Goal: Task Accomplishment & Management: Complete application form

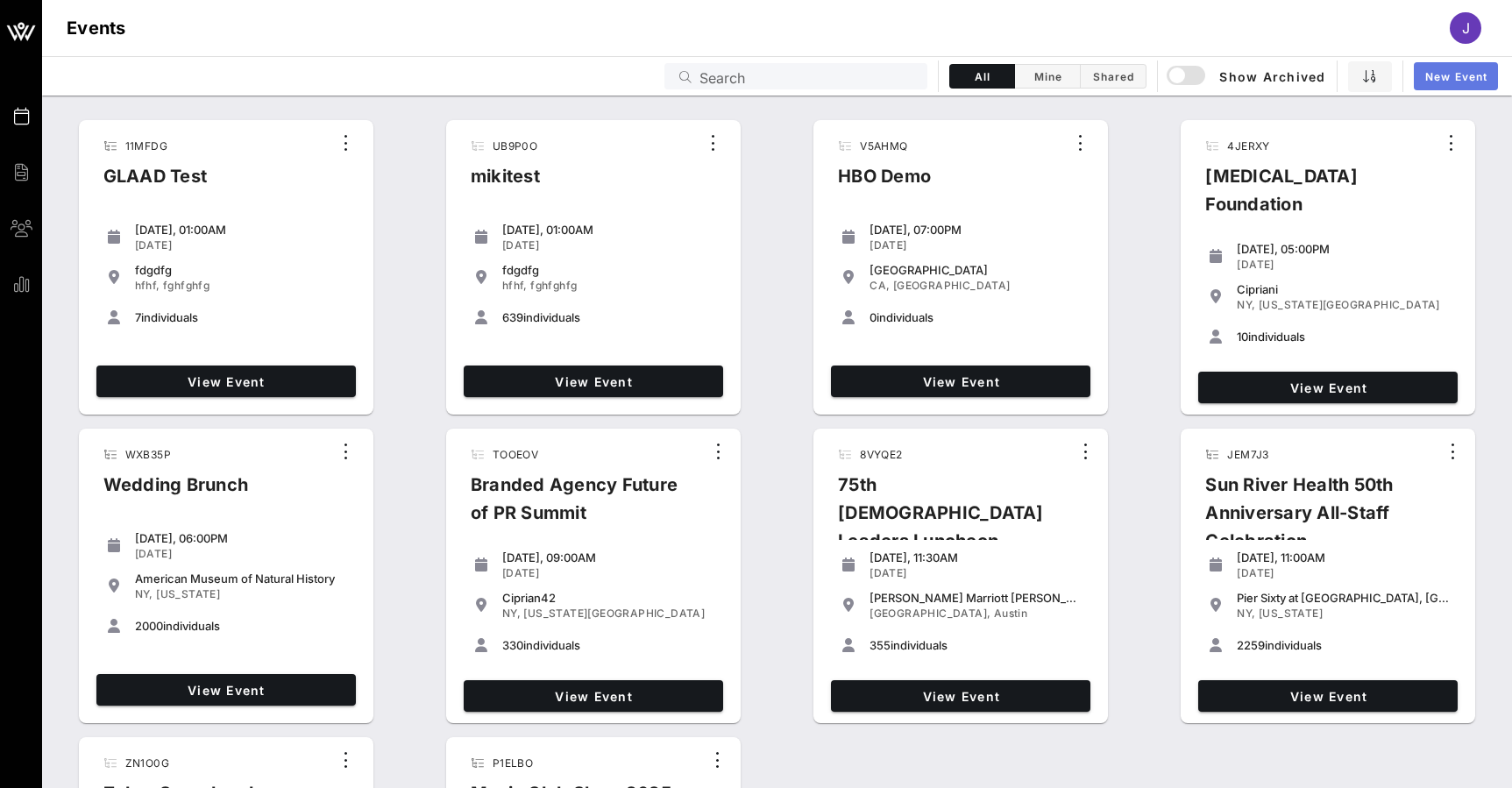
click at [1467, 77] on span "New Event" at bounding box center [1457, 76] width 63 height 14
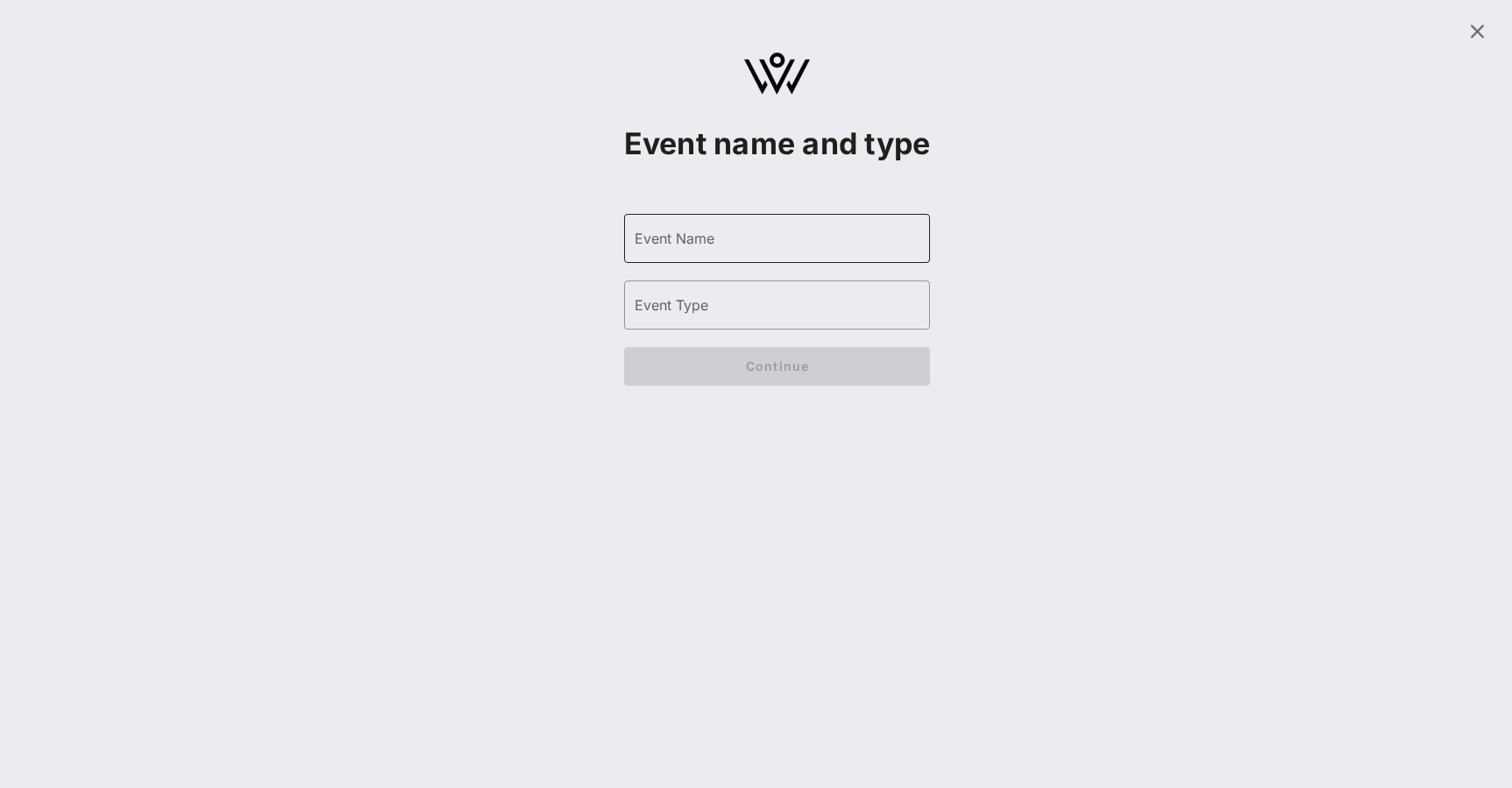
click at [754, 253] on input "Event Name" at bounding box center [777, 238] width 286 height 28
type input "Yuliia's30th"
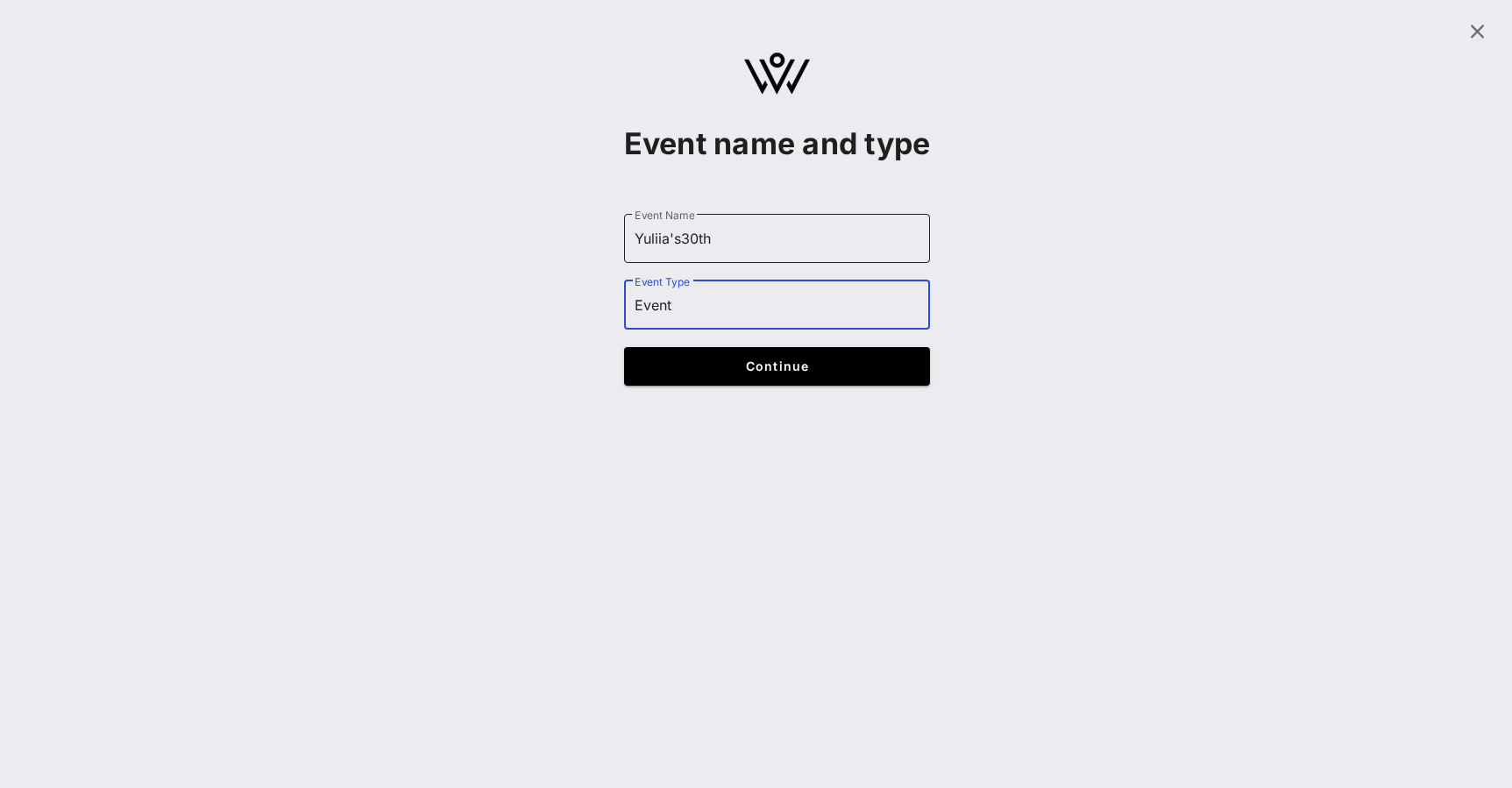
type input "Event"
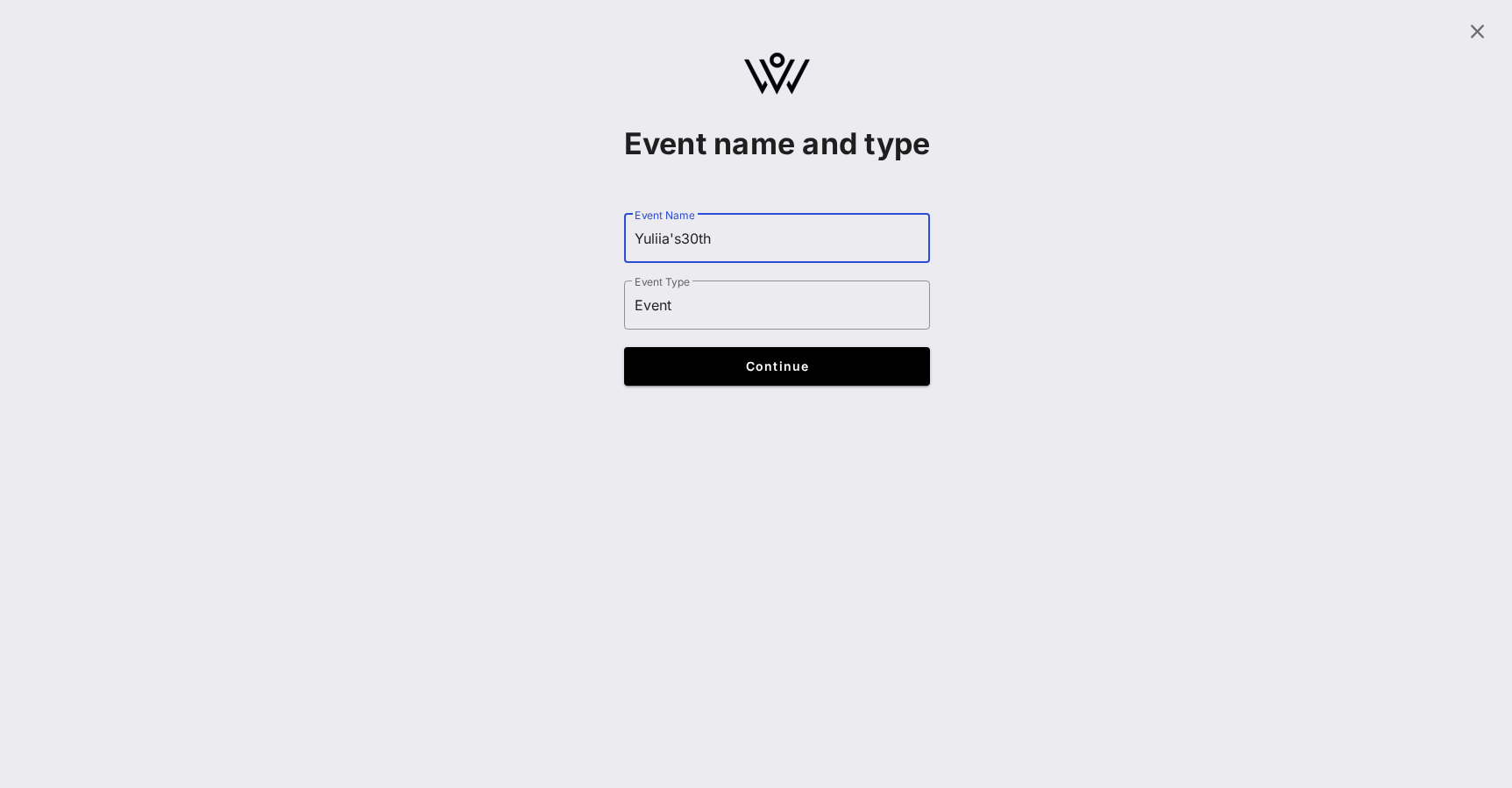
click at [683, 253] on input "Yuliia's30th" at bounding box center [777, 238] width 286 height 28
click at [727, 253] on input "Yuliia's 30th" at bounding box center [777, 238] width 286 height 28
type input "Yuliia's 31st"
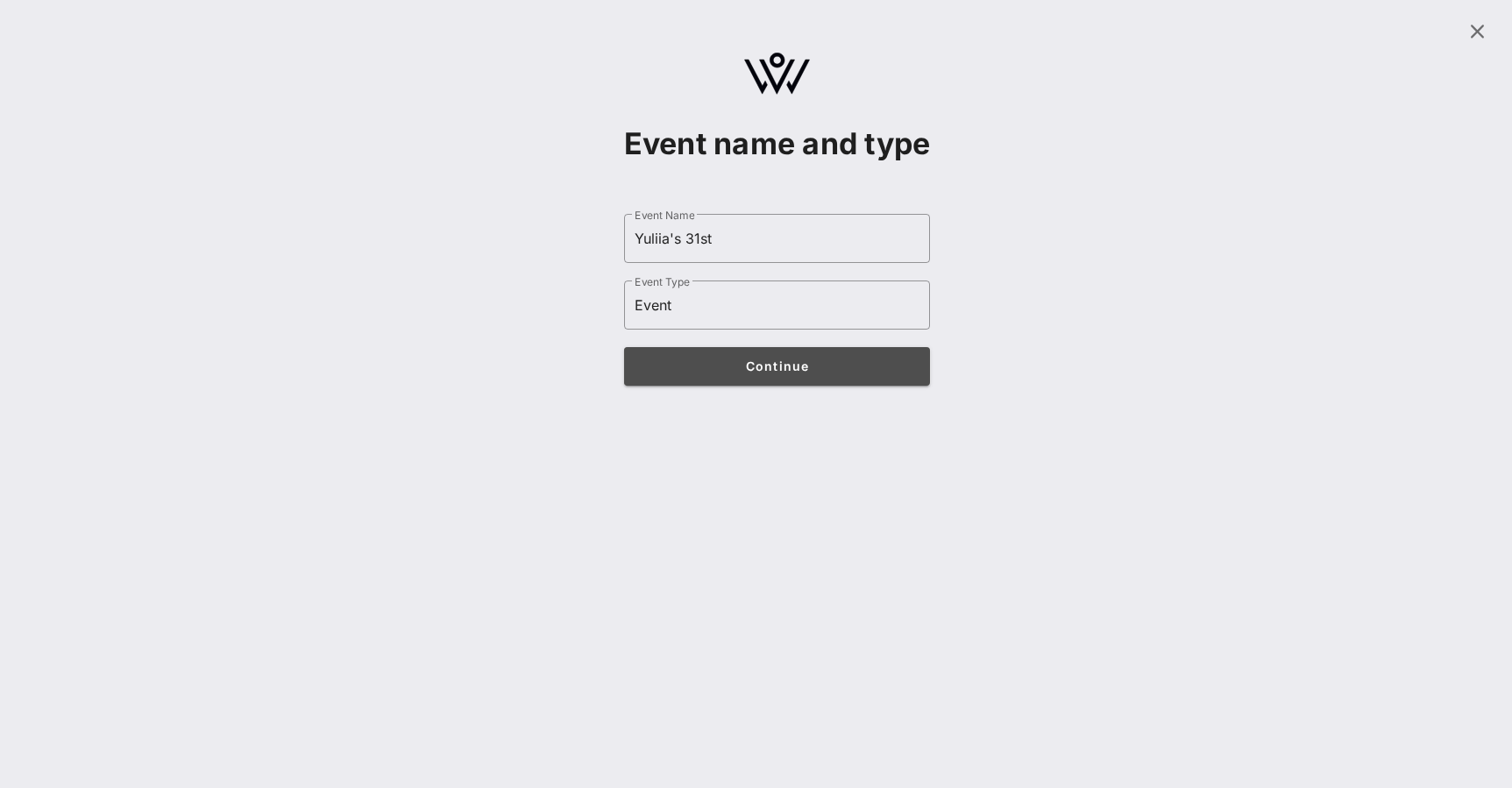
click at [755, 374] on span "Continue" at bounding box center [777, 366] width 273 height 15
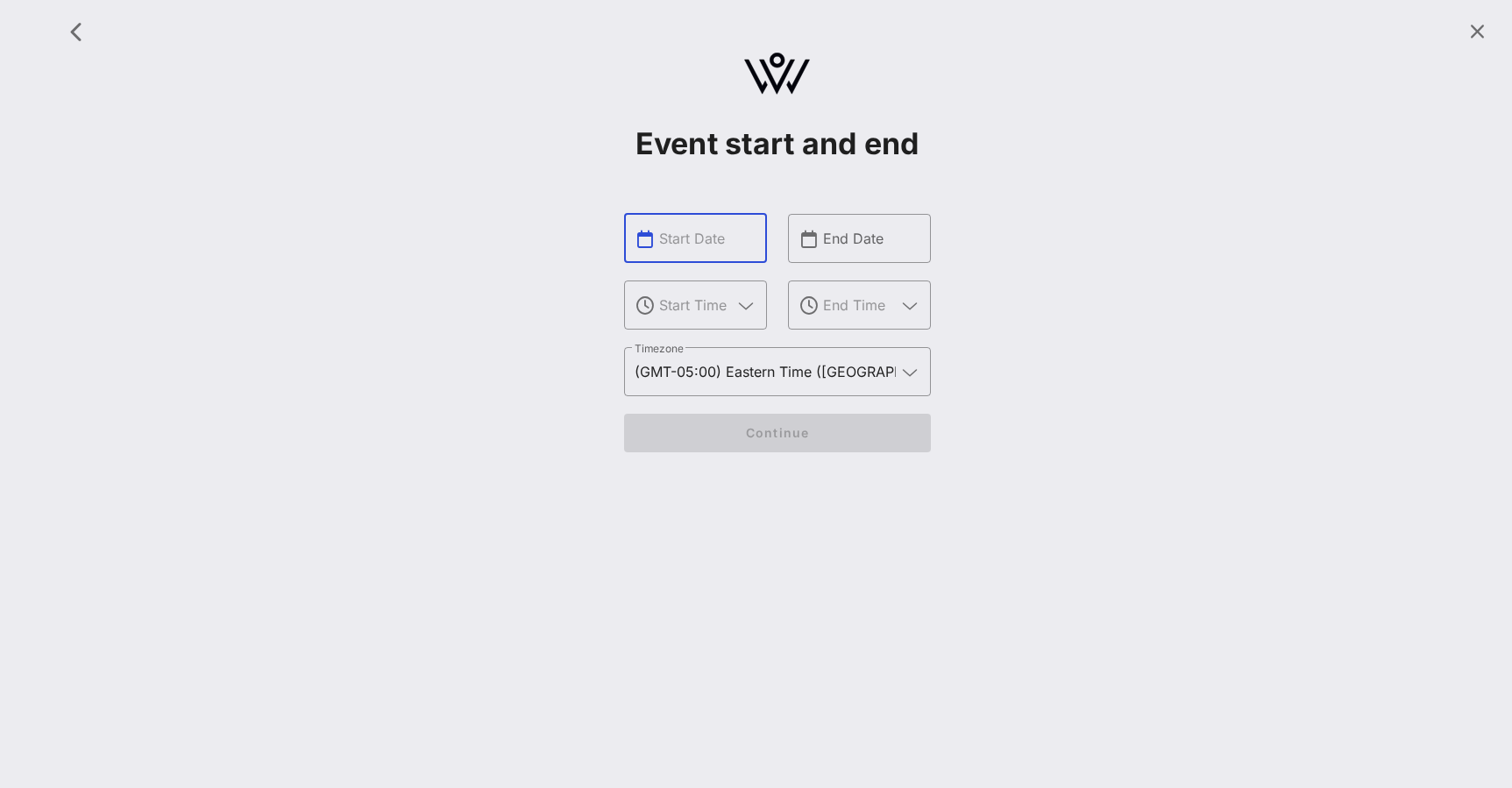
click at [722, 238] on input "text" at bounding box center [707, 238] width 97 height 28
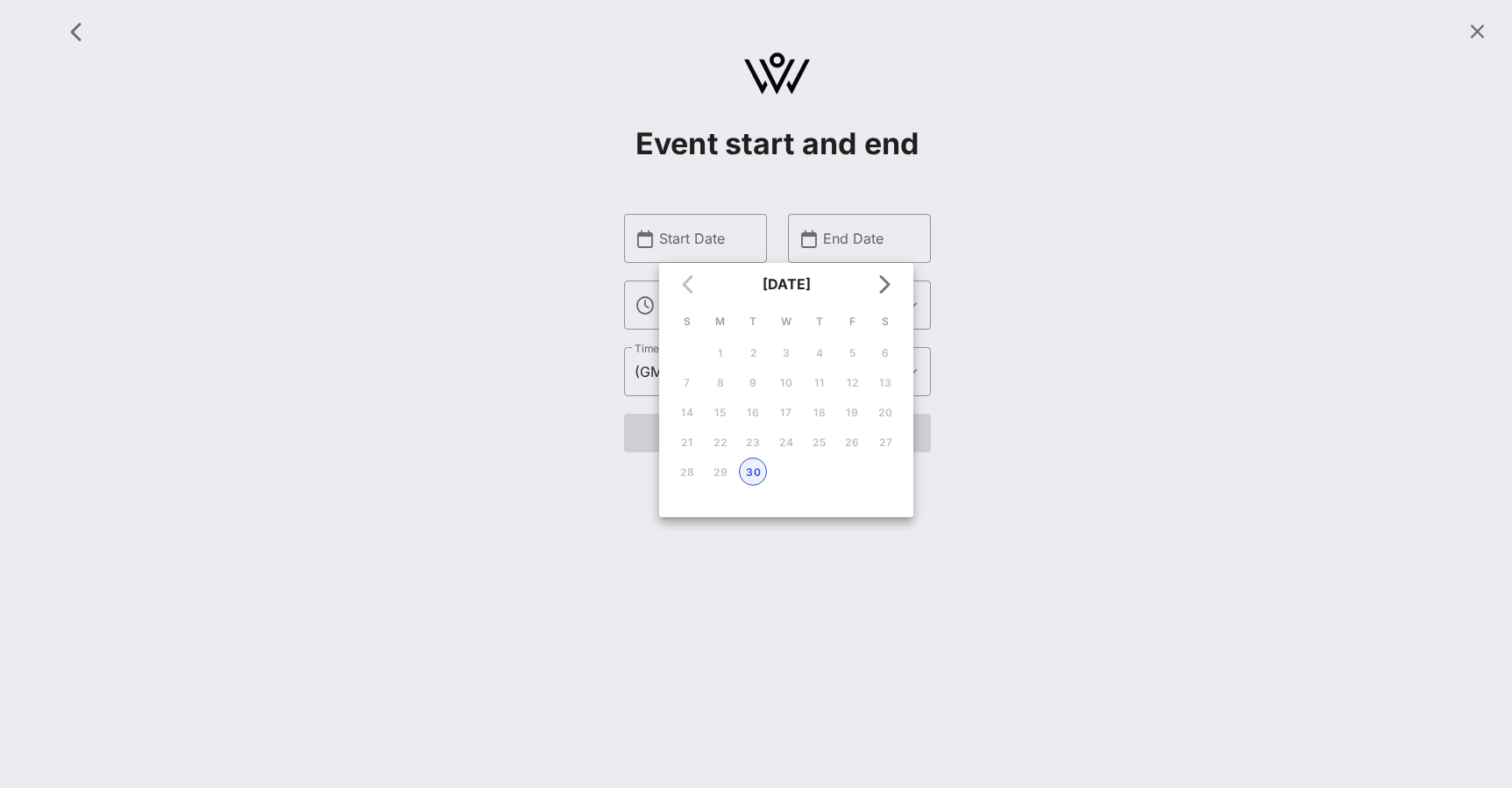
click at [759, 474] on div "30" at bounding box center [752, 472] width 26 height 14
type input "[DATE]"
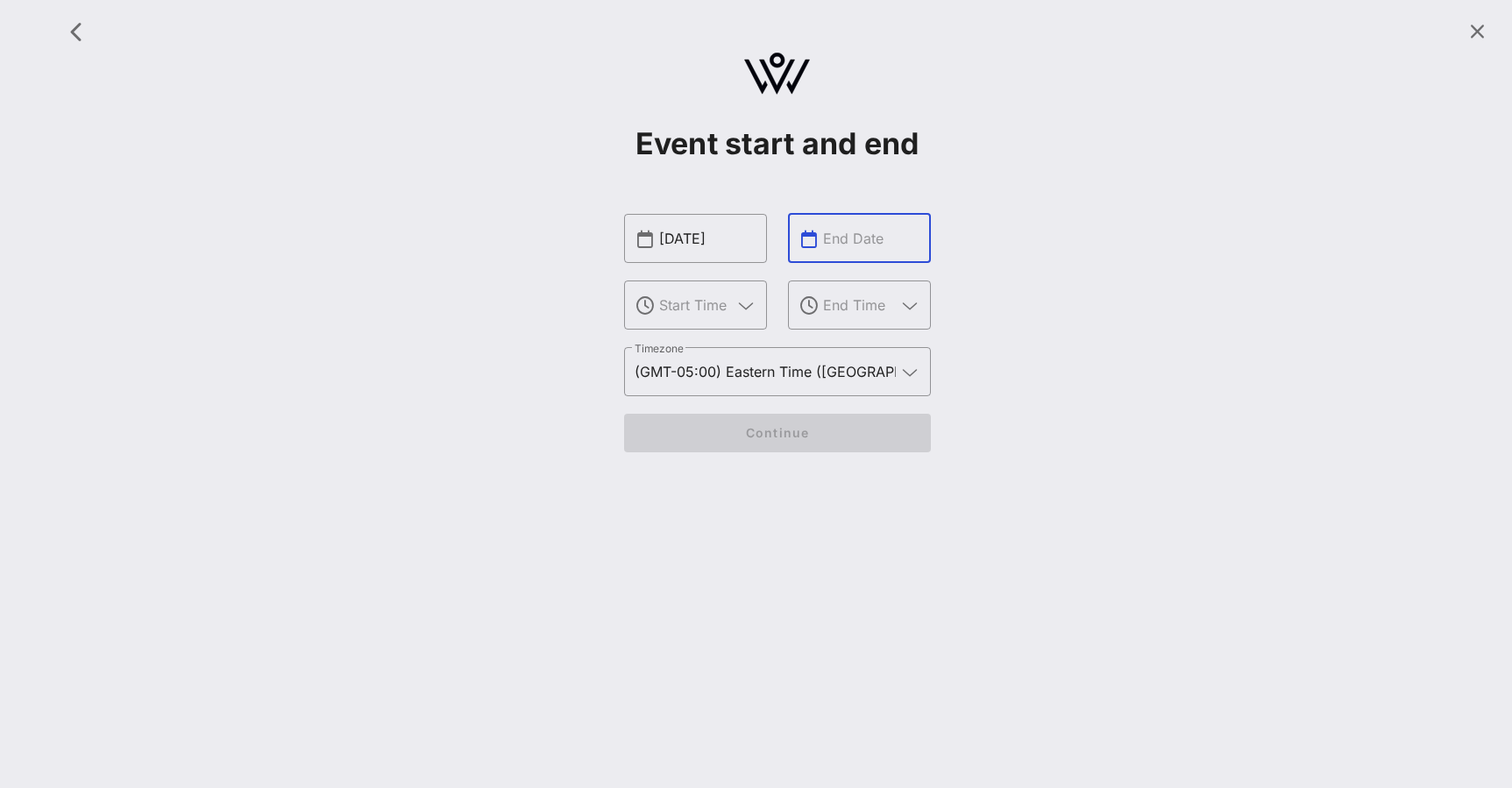
click at [873, 229] on input "text" at bounding box center [871, 238] width 97 height 28
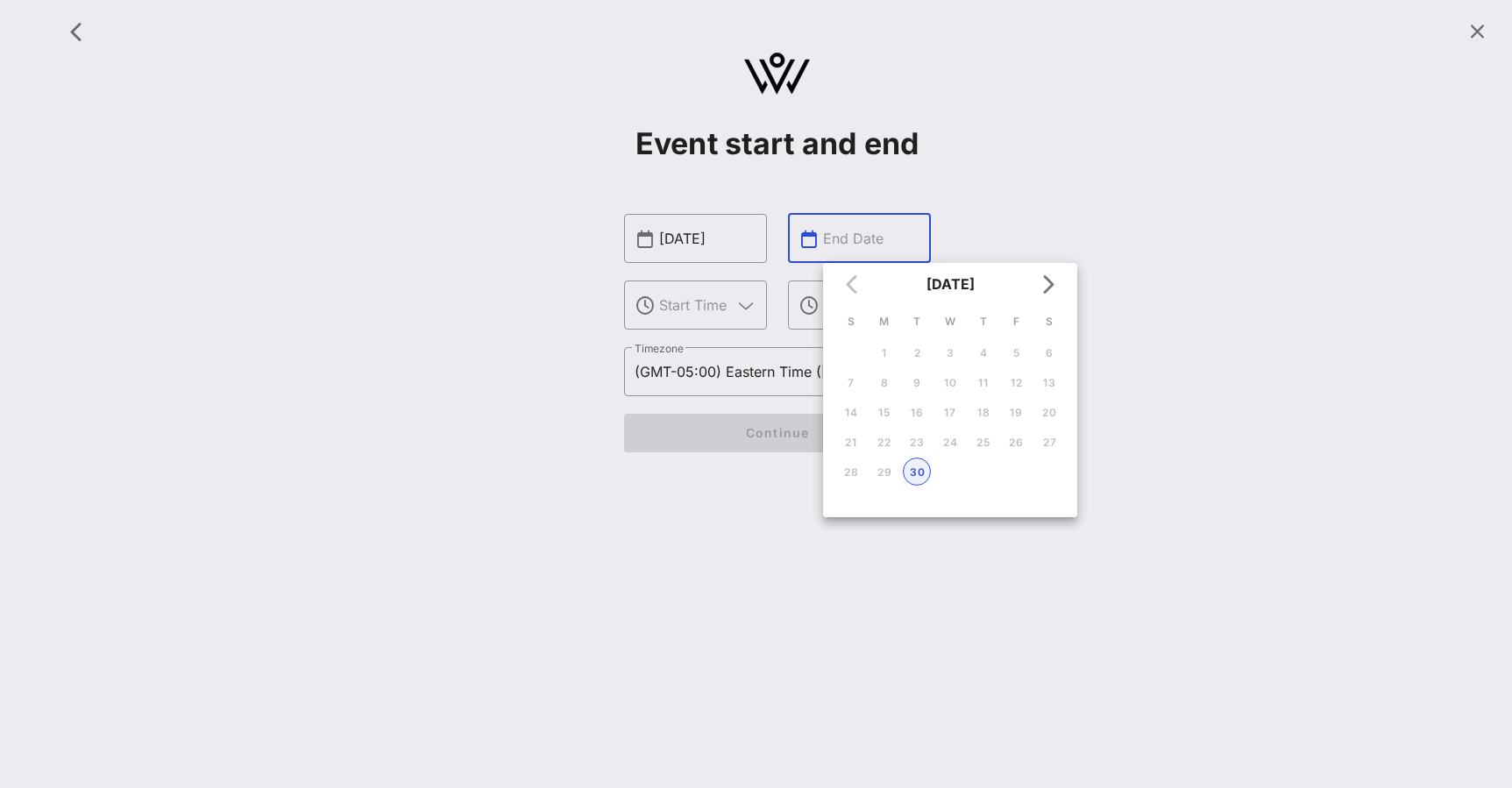
click at [915, 483] on button "30" at bounding box center [916, 472] width 28 height 28
type input "[DATE]"
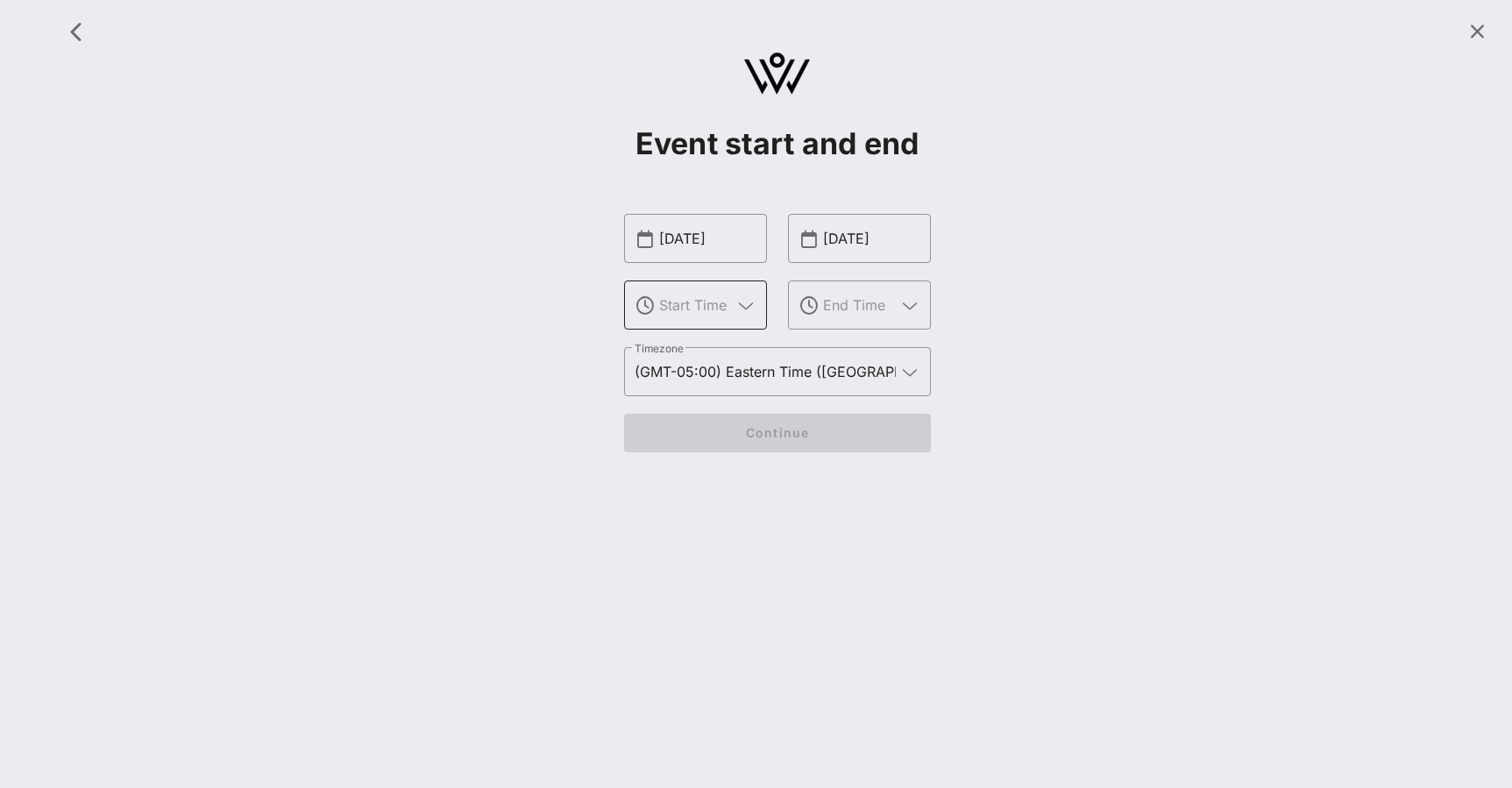
click at [693, 302] on input "text" at bounding box center [695, 305] width 73 height 28
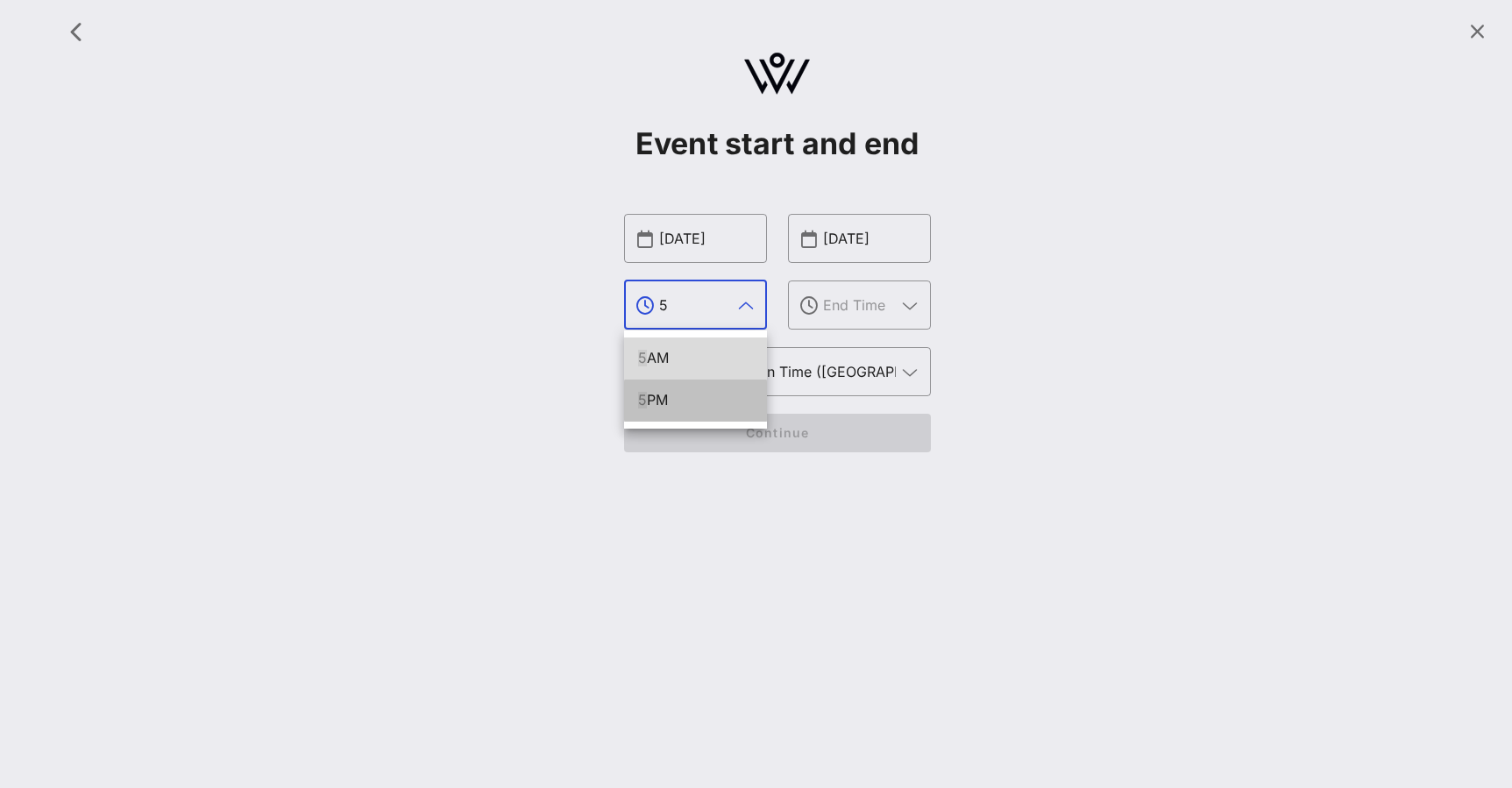
click at [701, 405] on div "5 PM" at bounding box center [695, 400] width 115 height 16
type input "5 PM"
click at [864, 305] on input "text" at bounding box center [859, 305] width 73 height 28
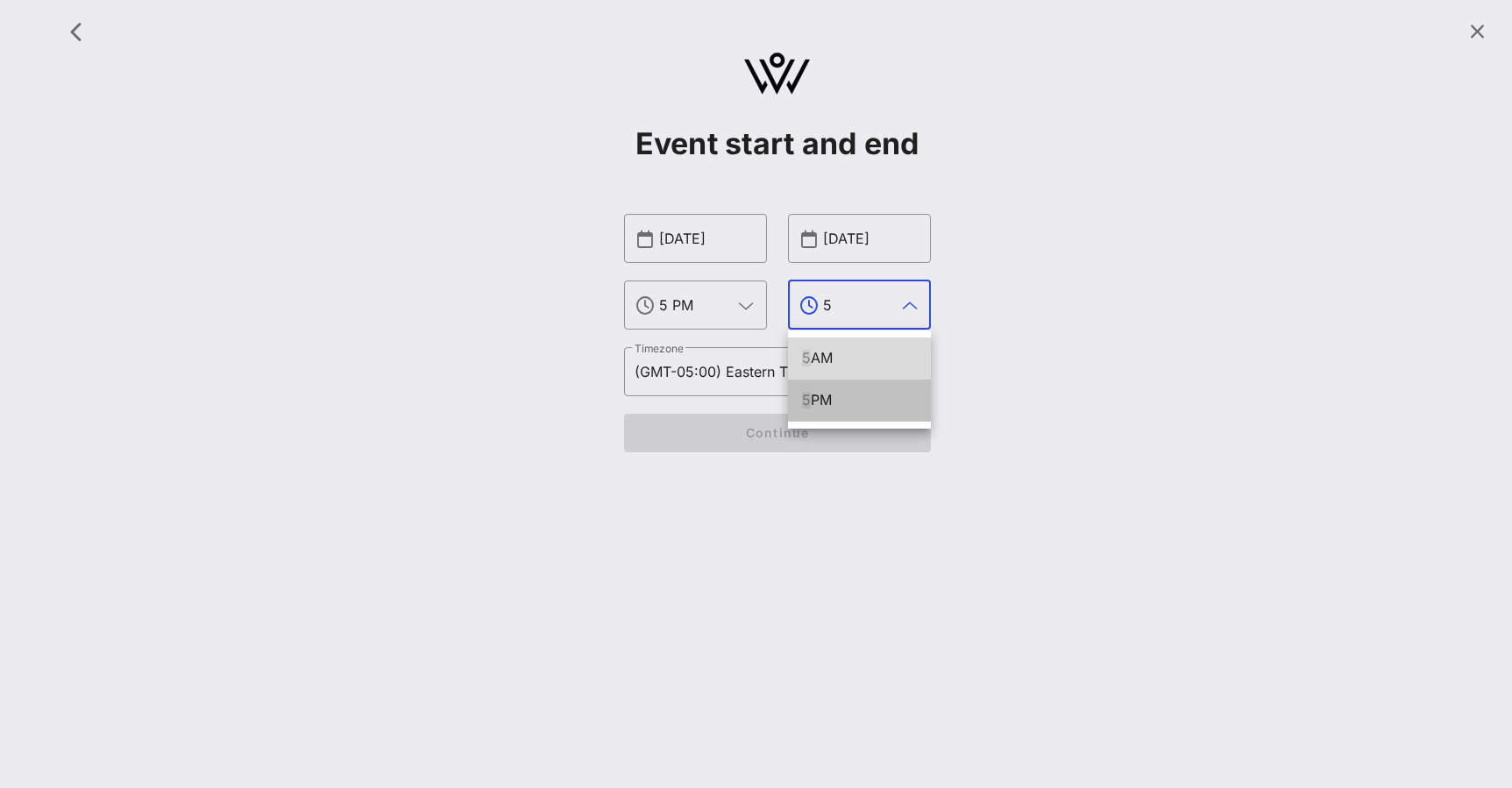
click at [851, 410] on div "5 PM" at bounding box center [859, 401] width 115 height 38
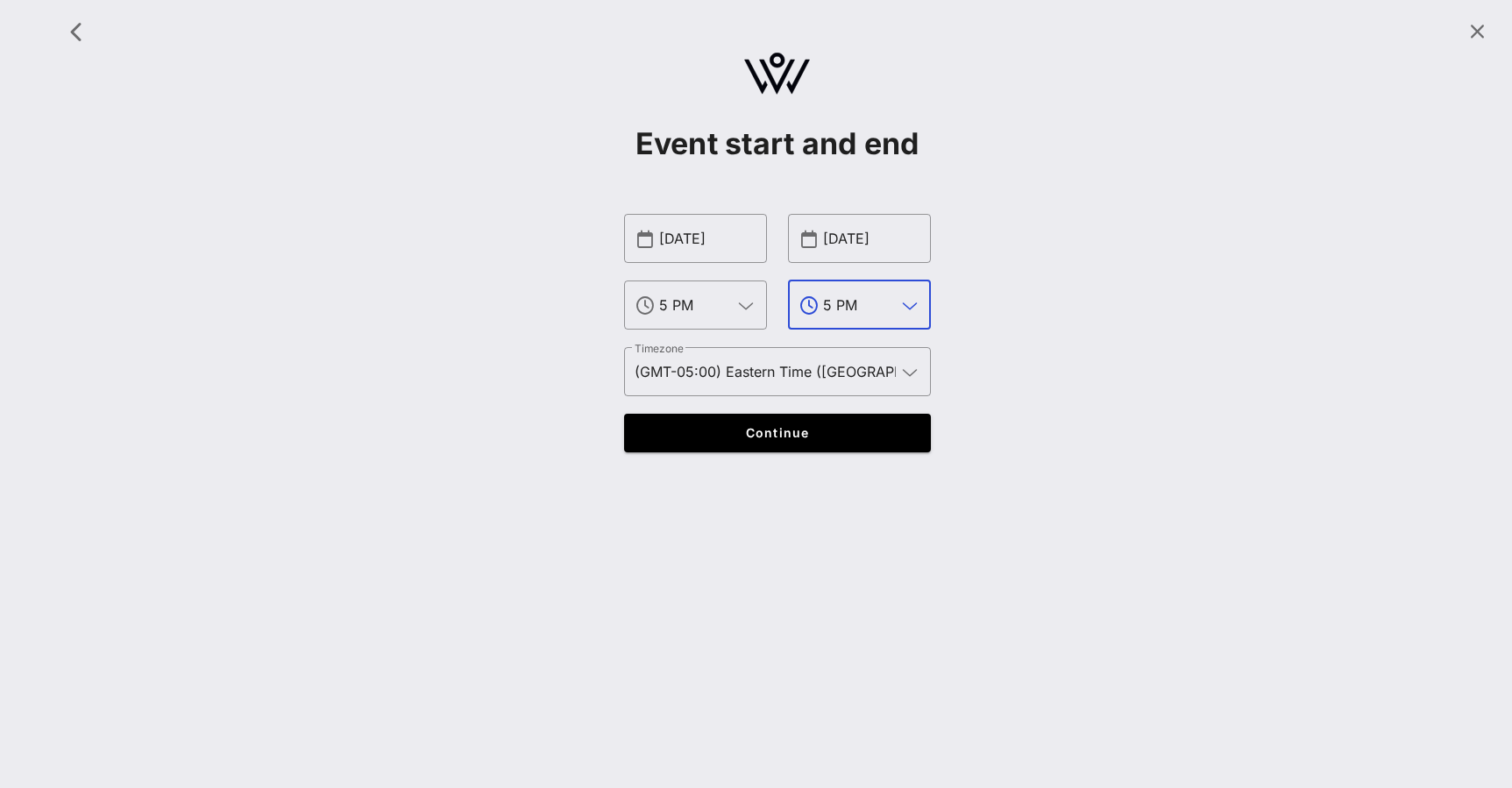
click at [835, 305] on input "5 PM" at bounding box center [859, 305] width 73 height 28
click at [844, 350] on div "10 PM" at bounding box center [859, 358] width 115 height 16
type input "10 PM"
click at [802, 441] on span "Continue" at bounding box center [777, 433] width 273 height 15
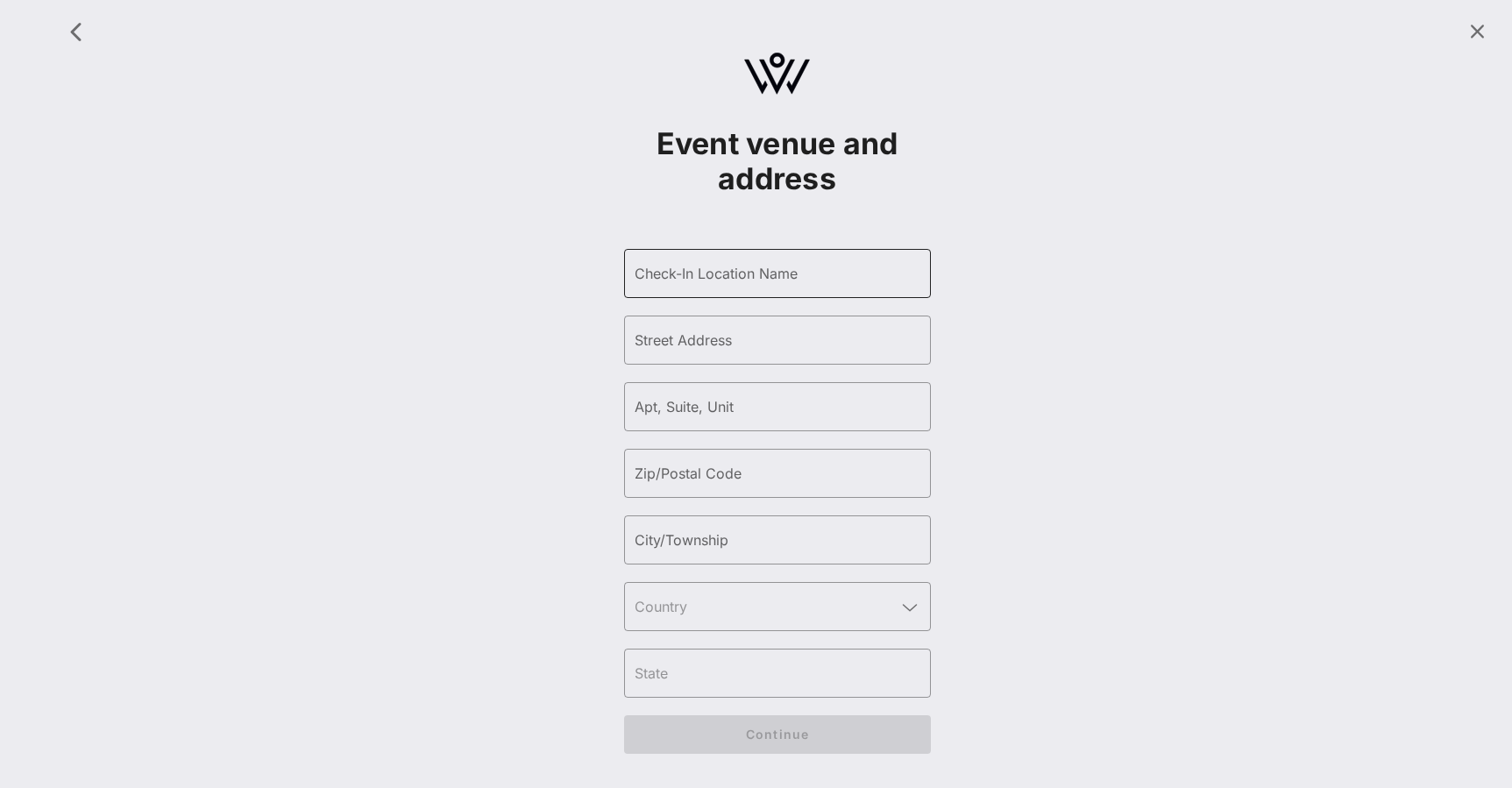
click at [740, 257] on div "Check-In Location Name" at bounding box center [777, 274] width 286 height 49
type input "Cipriani"
click at [916, 275] on input "Cipriani" at bounding box center [777, 273] width 286 height 28
click at [916, 278] on div "​ Check-In Location Name Cipriani" at bounding box center [772, 274] width 307 height 49
click at [910, 269] on input "Cipriani" at bounding box center [771, 273] width 286 height 28
